Goal: Book appointment/travel/reservation

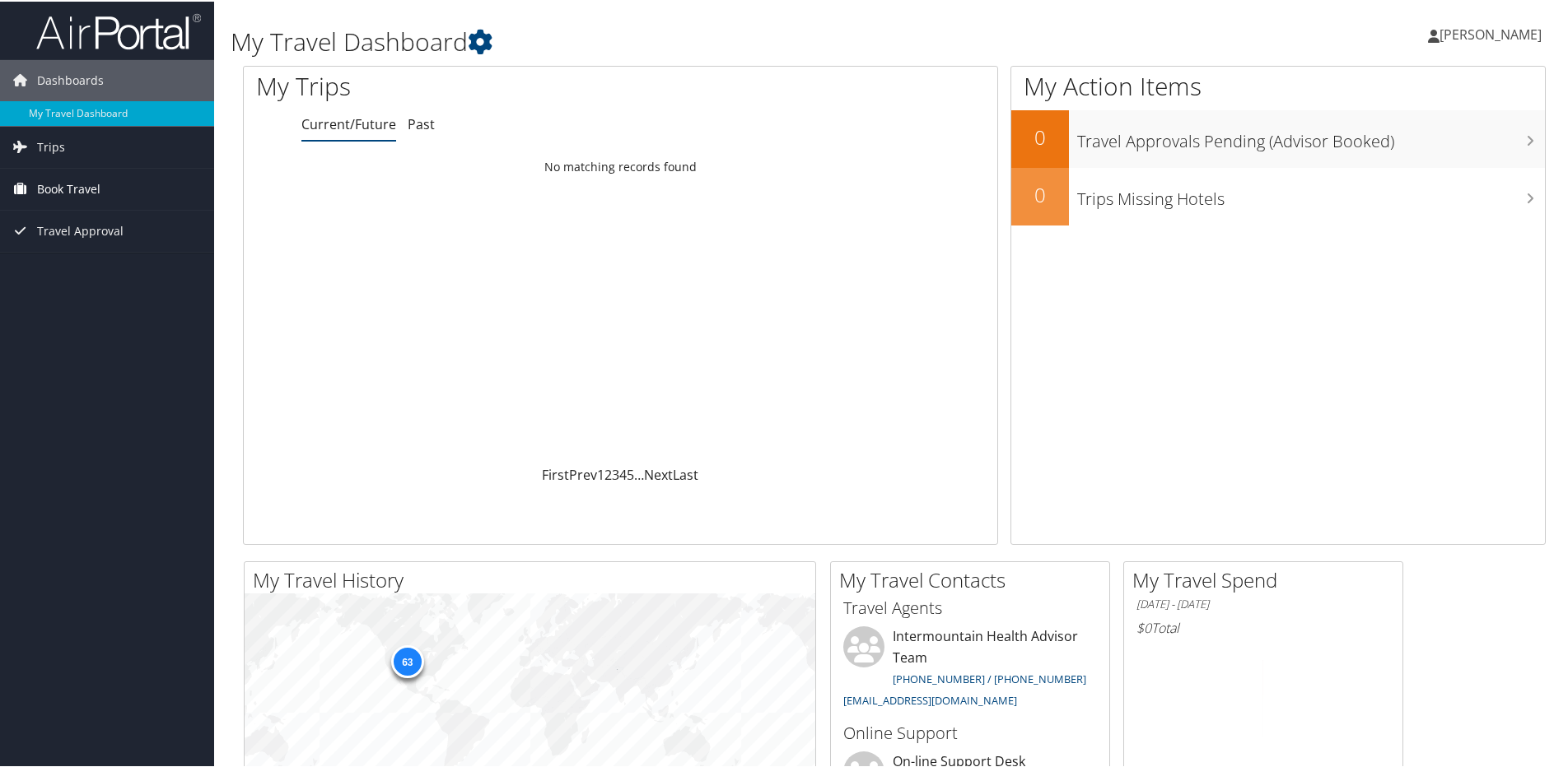
click at [115, 184] on link "Book Travel" at bounding box center [106, 187] width 214 height 41
click at [76, 268] on link "Book/Manage Online Trips" at bounding box center [106, 269] width 214 height 25
